Goal: Task Accomplishment & Management: Manage account settings

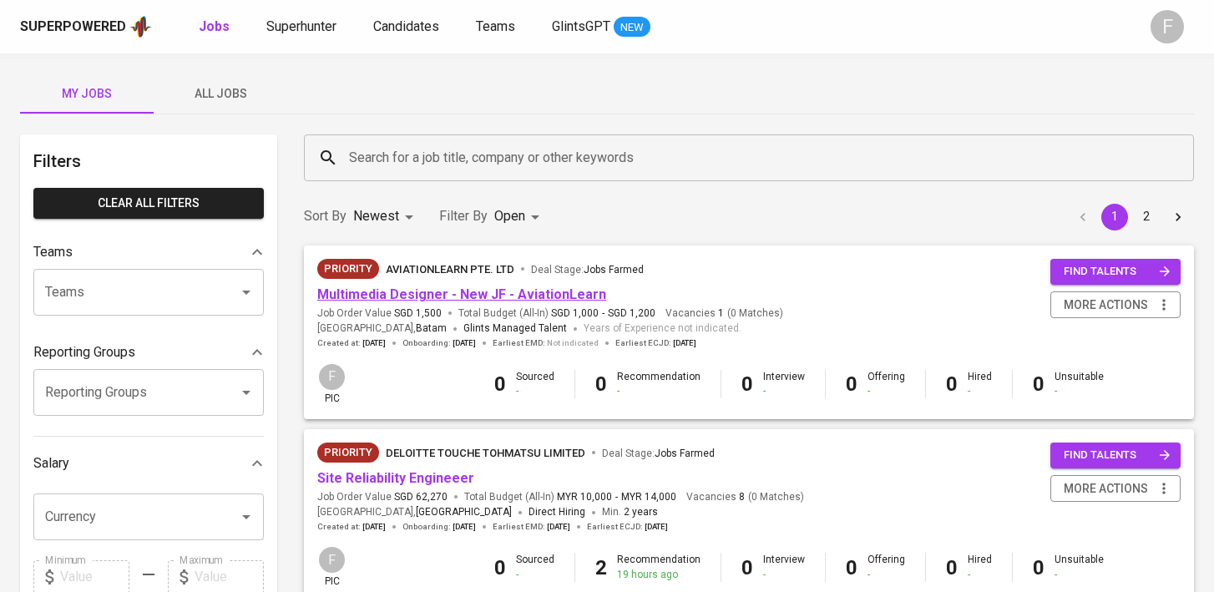
click at [449, 293] on link "Multimedia Designer - New JF - AviationLearn" at bounding box center [461, 294] width 289 height 16
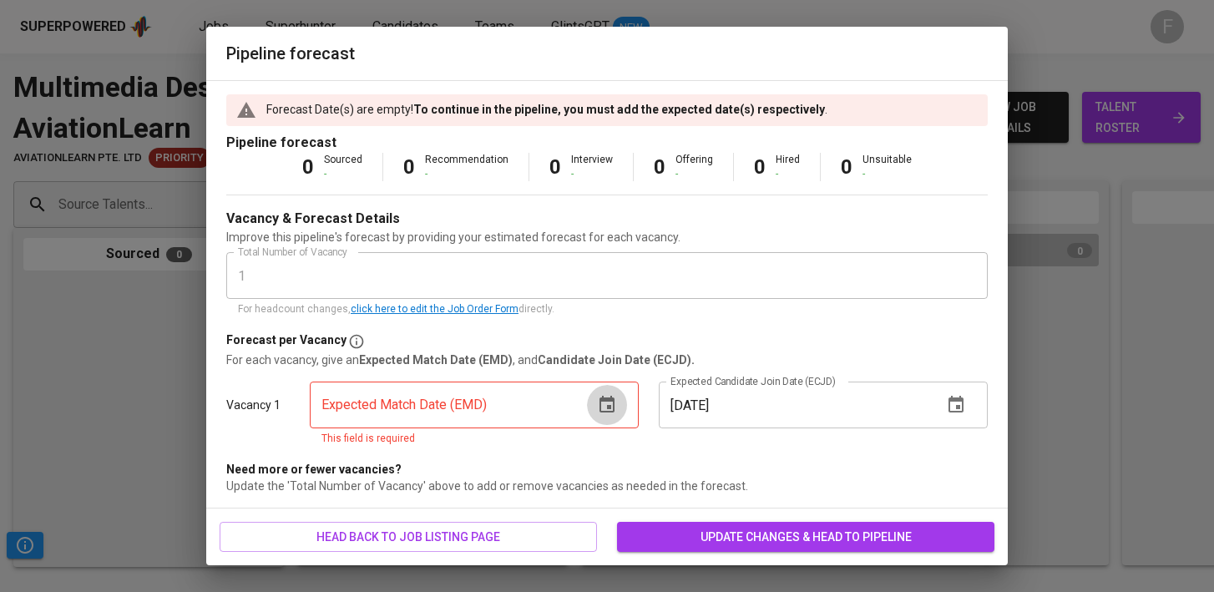
click at [600, 409] on icon "button" at bounding box center [607, 404] width 15 height 17
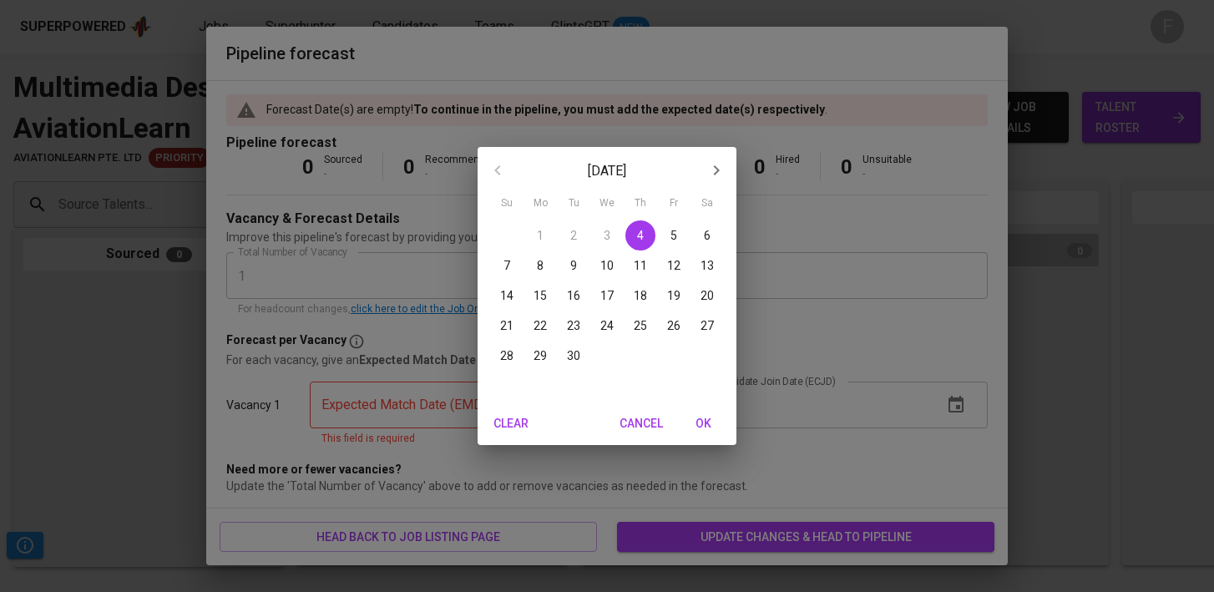
click at [572, 359] on p "30" at bounding box center [573, 355] width 13 height 17
type input "[DATE]"
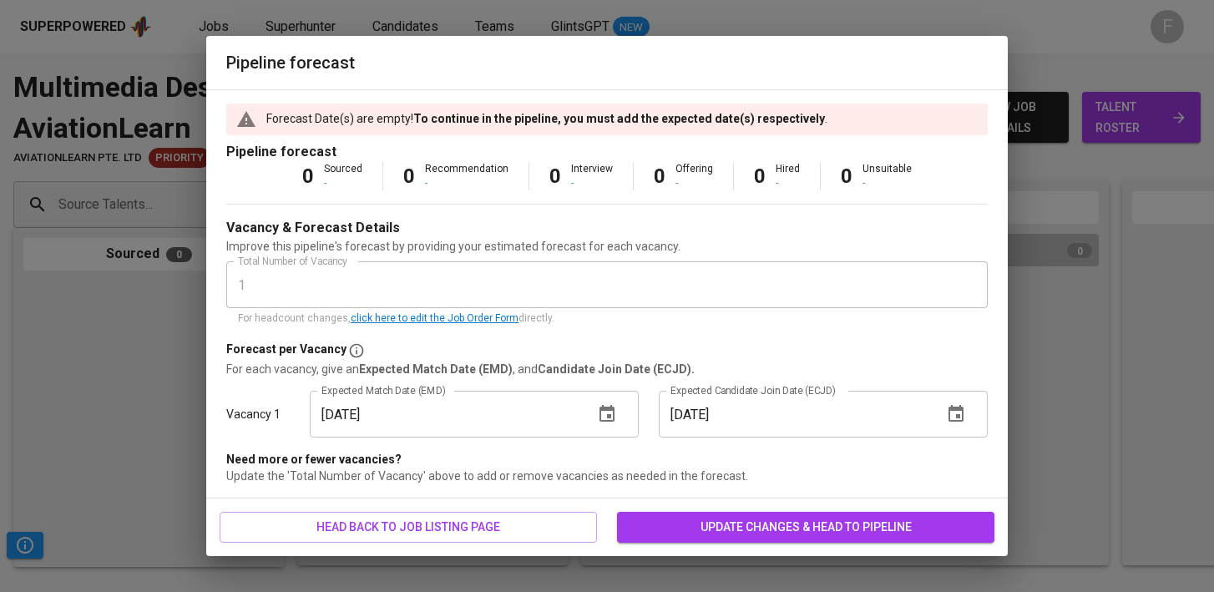
click at [974, 427] on div "[DATE] Expected Candidate Join Date (ECJD)" at bounding box center [823, 414] width 329 height 47
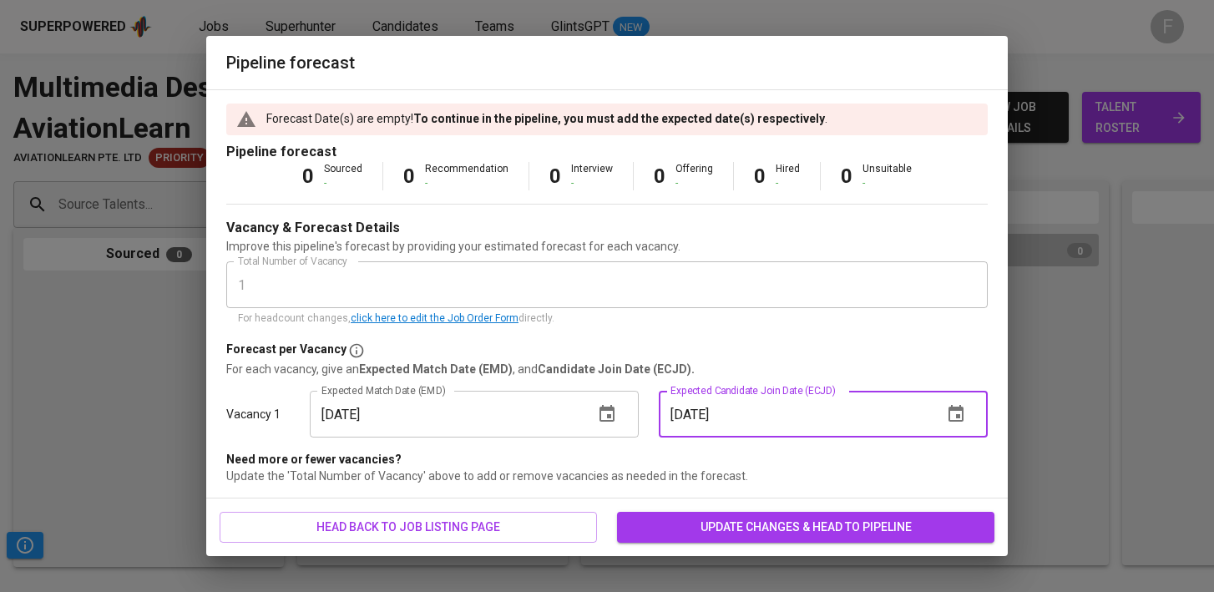
click at [959, 418] on icon "button" at bounding box center [956, 413] width 15 height 17
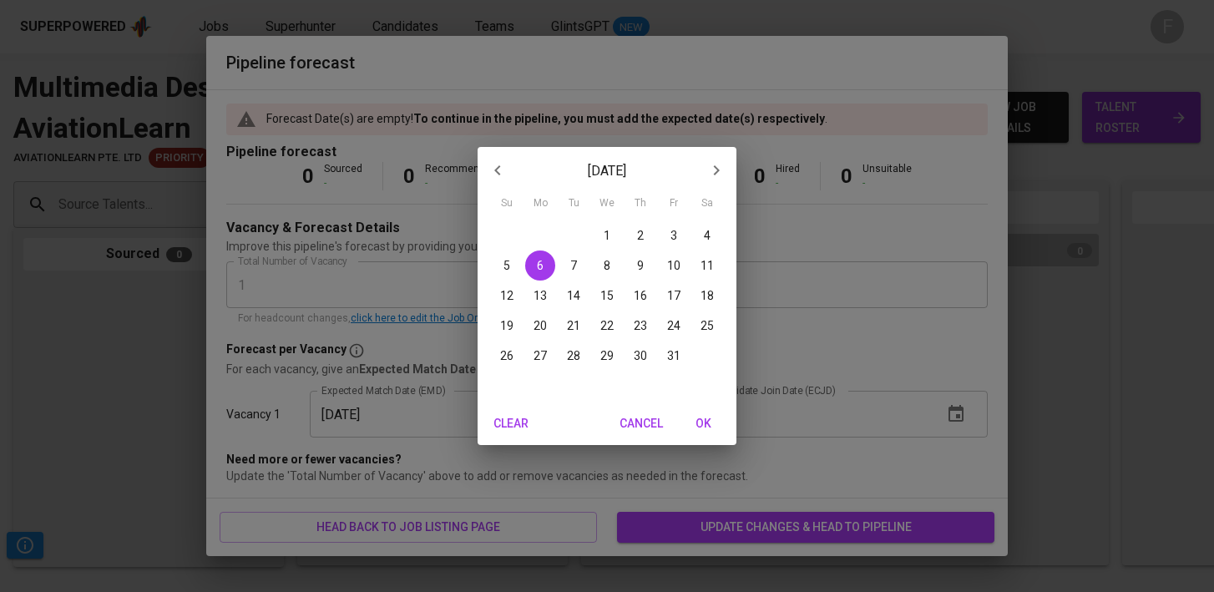
click at [673, 346] on button "31" at bounding box center [674, 356] width 30 height 30
type input "[DATE]"
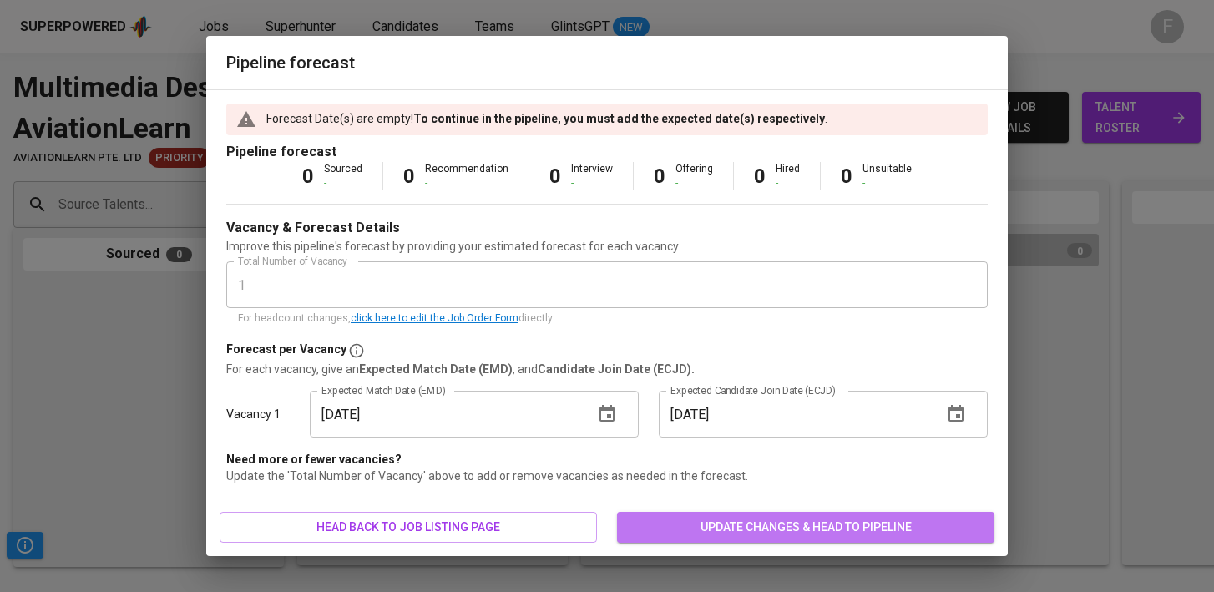
click at [738, 535] on span "update changes & head to pipeline" at bounding box center [806, 527] width 351 height 21
